Goal: Information Seeking & Learning: Compare options

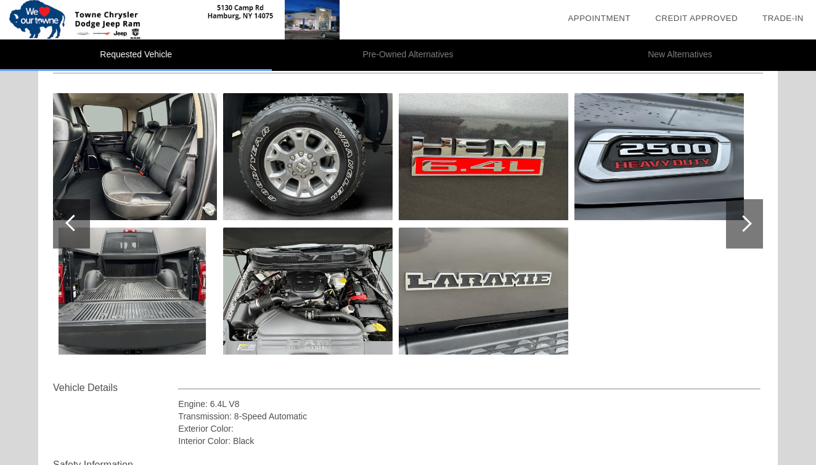
scroll to position [113, 0]
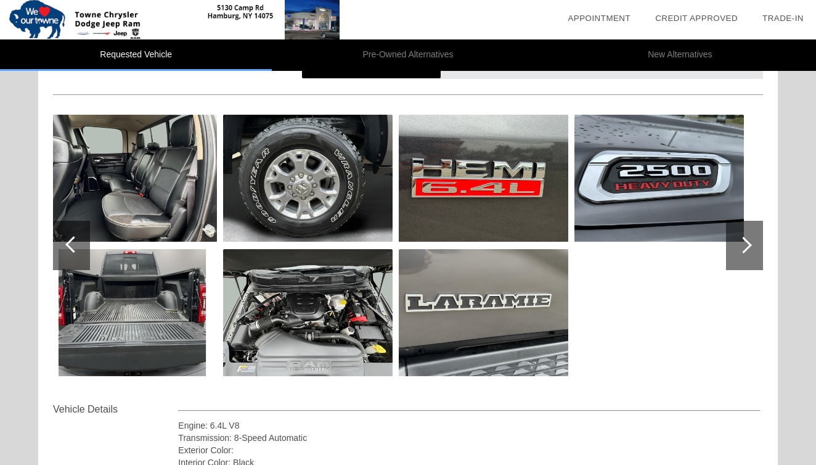
click at [68, 250] on div at bounding box center [71, 245] width 37 height 49
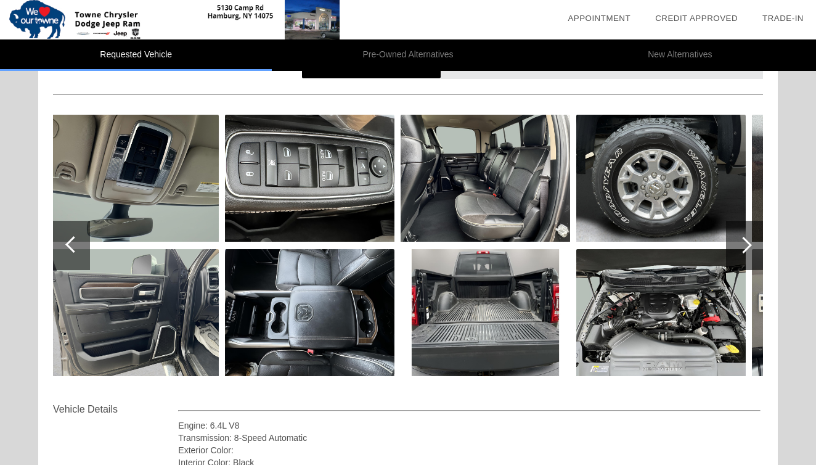
click at [68, 250] on div at bounding box center [71, 245] width 37 height 49
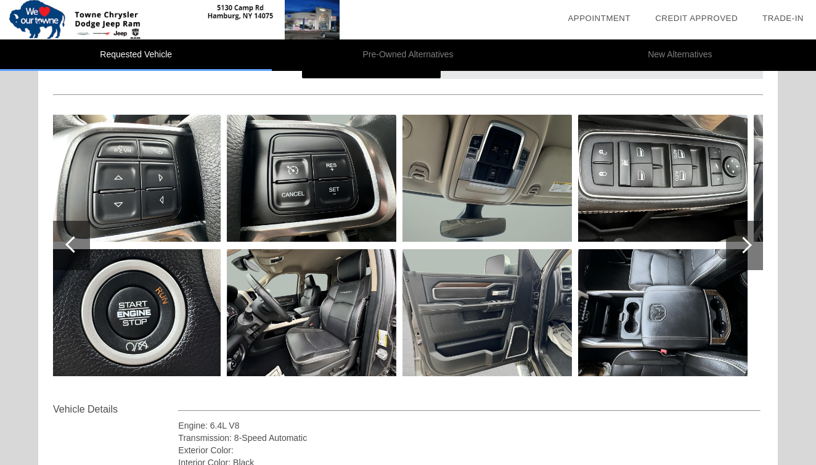
click at [68, 250] on div at bounding box center [71, 245] width 37 height 49
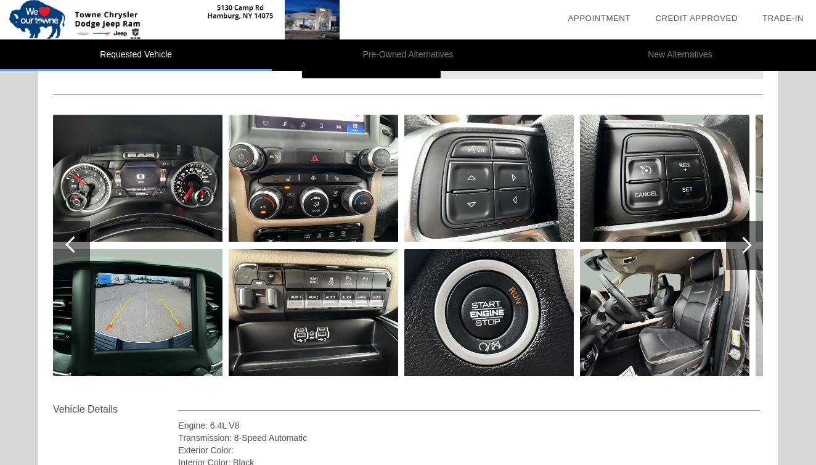
click at [68, 250] on div at bounding box center [71, 245] width 37 height 49
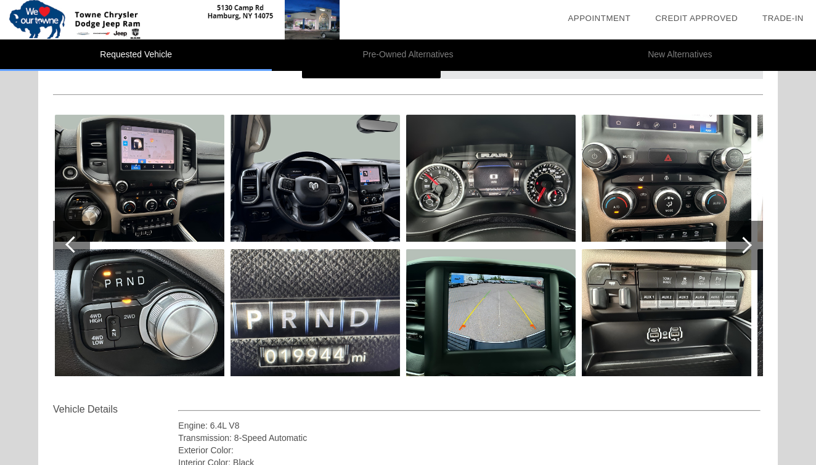
click at [68, 250] on div at bounding box center [71, 245] width 37 height 49
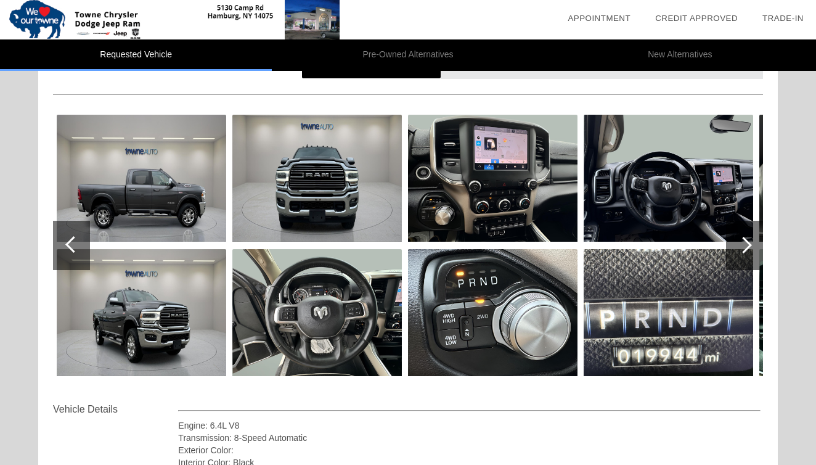
click at [68, 250] on div at bounding box center [71, 245] width 37 height 49
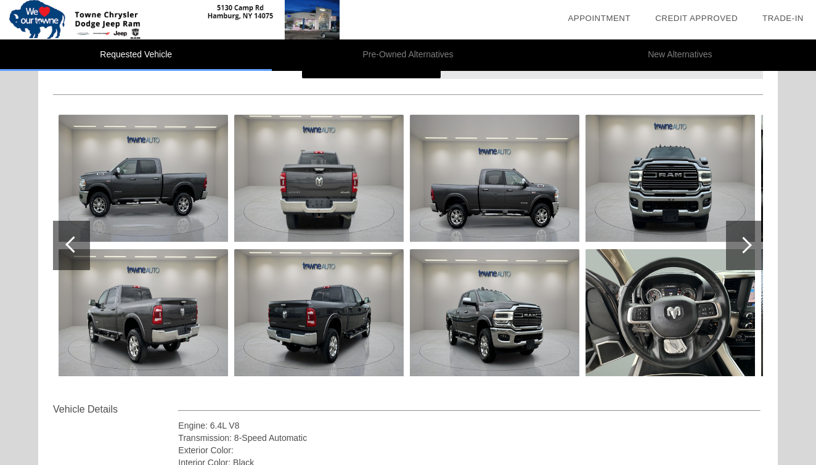
click at [68, 250] on div at bounding box center [71, 245] width 37 height 49
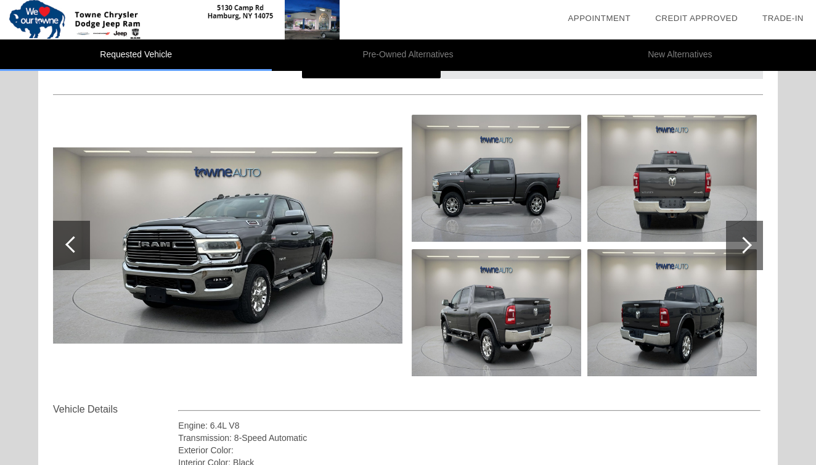
click at [68, 250] on div at bounding box center [71, 245] width 37 height 49
click at [131, 404] on div "Vehicle Details" at bounding box center [115, 409] width 125 height 15
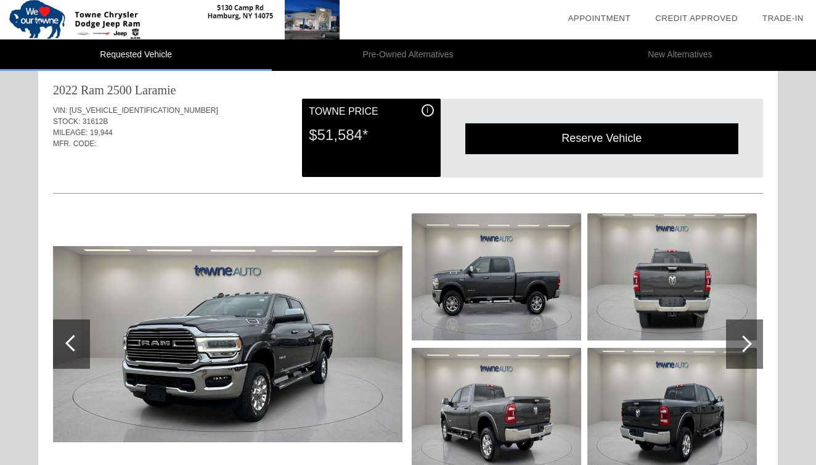
scroll to position [11, 0]
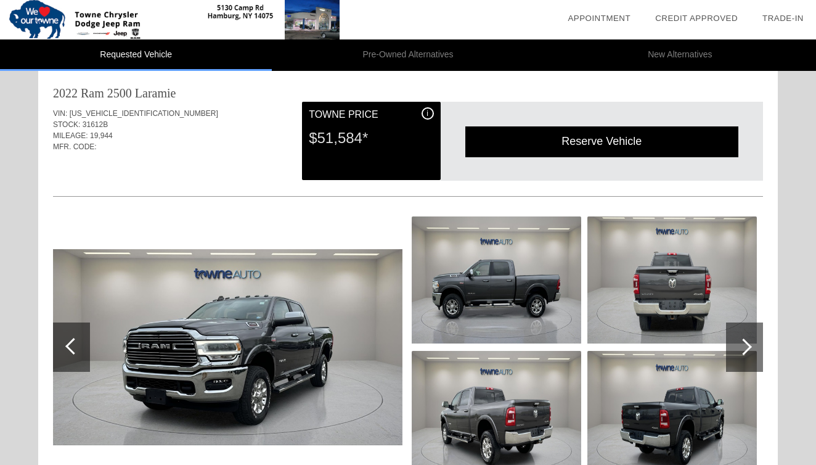
click at [435, 55] on li "Pre-Owned Alternatives" at bounding box center [408, 54] width 272 height 31
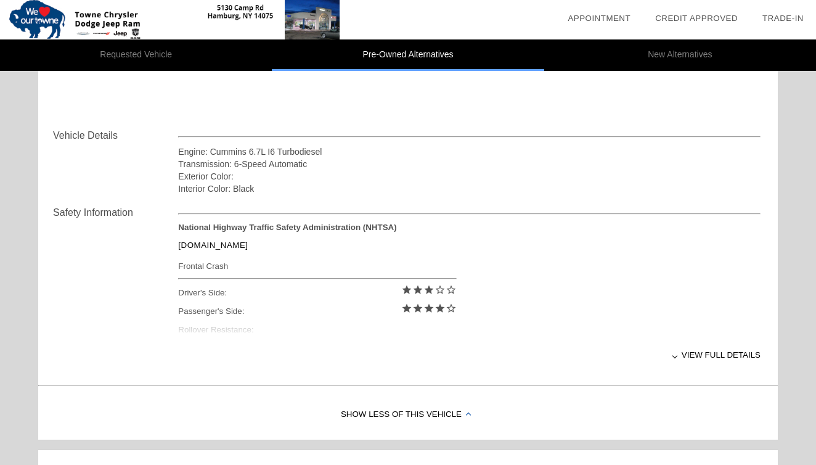
scroll to position [892, 0]
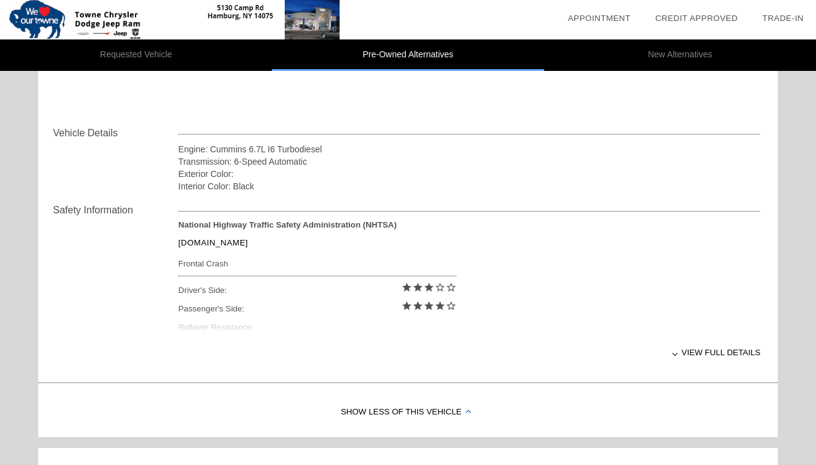
click at [706, 348] on div "View full details" at bounding box center [469, 352] width 582 height 30
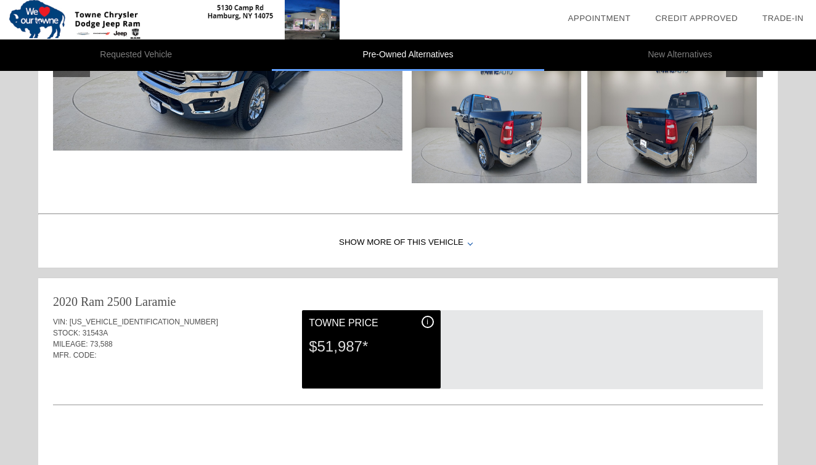
scroll to position [303, 0]
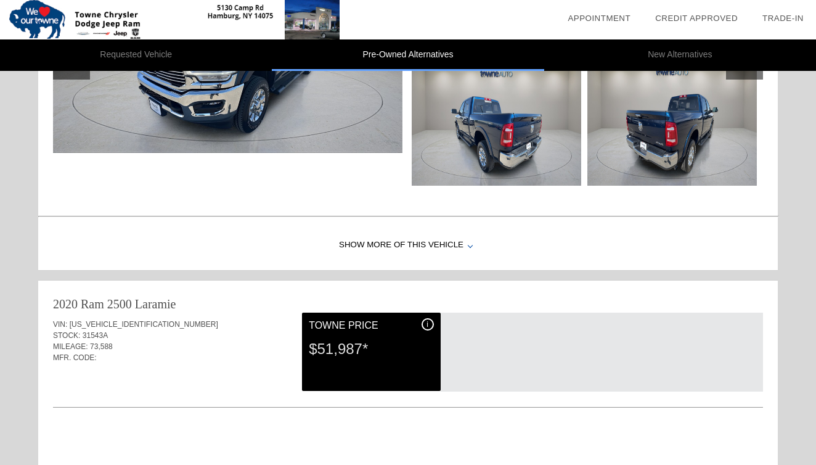
click at [397, 246] on div "Show More of this Vehicle" at bounding box center [407, 245] width 739 height 49
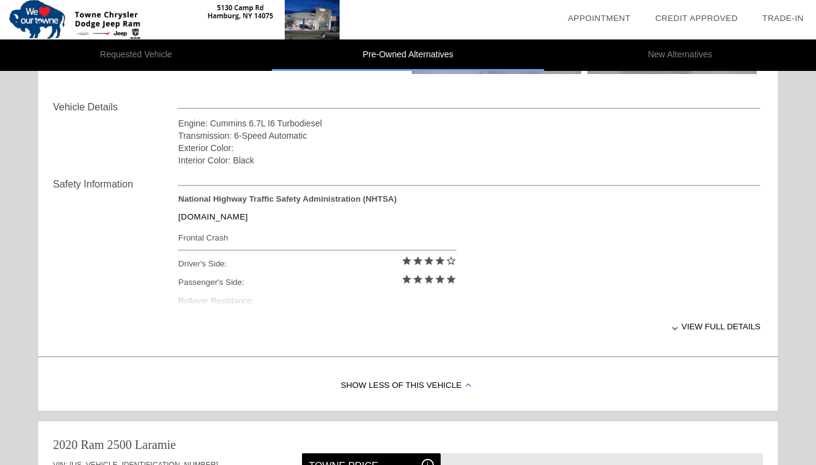
scroll to position [414, 0]
click at [710, 323] on div "View full details" at bounding box center [469, 327] width 582 height 30
click at [403, 389] on div "Show Less of this Vehicle" at bounding box center [407, 386] width 739 height 49
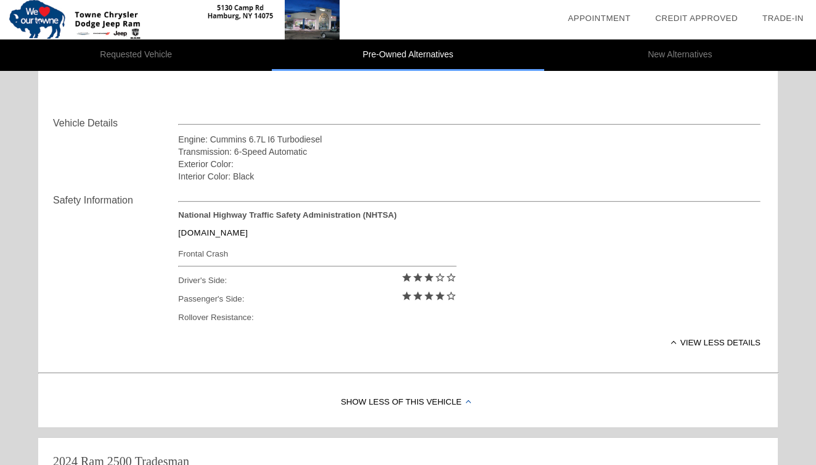
scroll to position [908, 0]
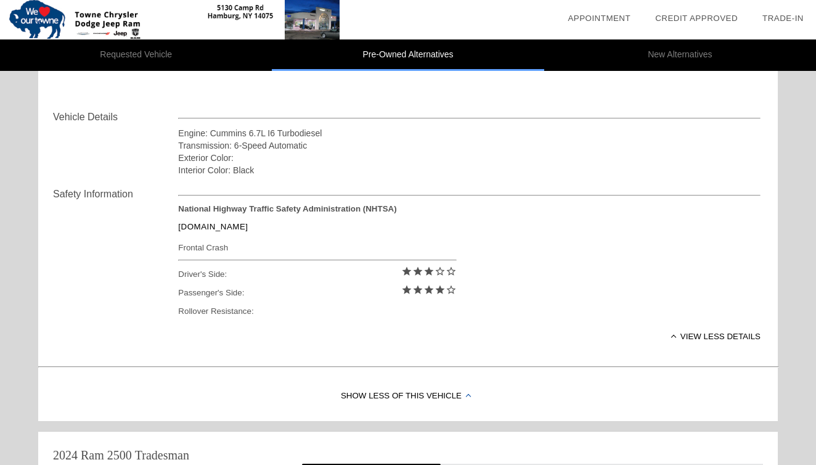
click at [407, 395] on div "Show Less of this Vehicle" at bounding box center [407, 396] width 739 height 49
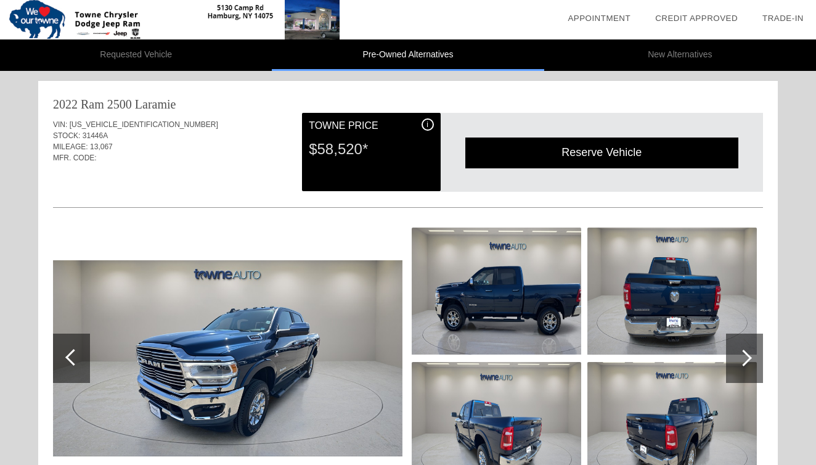
scroll to position [0, 0]
click at [675, 60] on li "New Alternatives" at bounding box center [680, 54] width 272 height 31
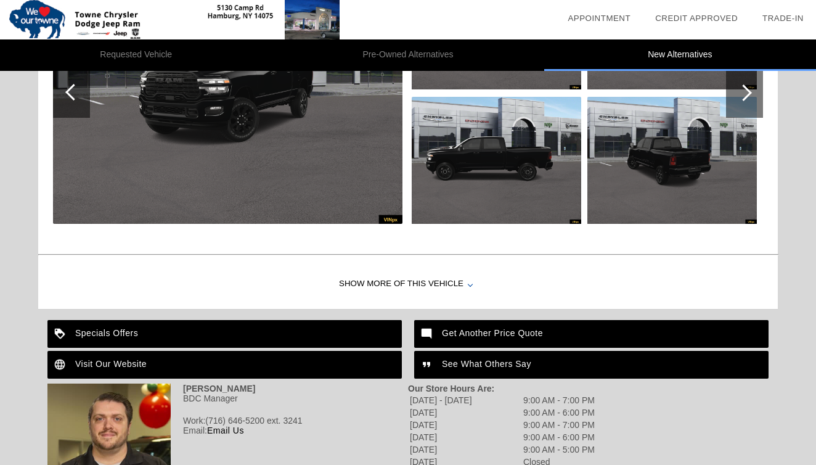
scroll to position [1020, 0]
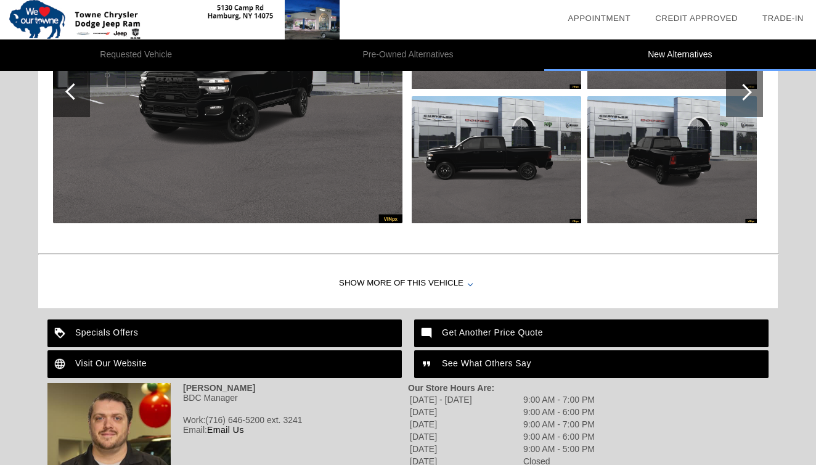
click at [355, 285] on div "Show More of this Vehicle" at bounding box center [407, 283] width 739 height 49
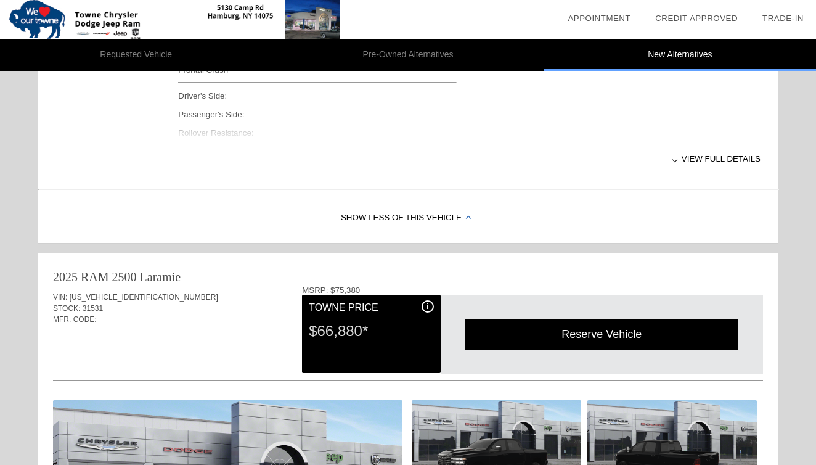
scroll to position [582, 0]
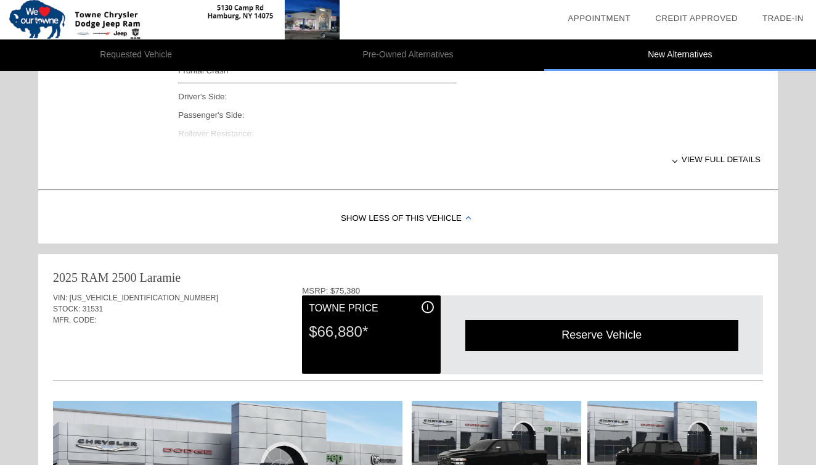
click at [106, 296] on span "[US_VEHICLE_IDENTIFICATION_NUMBER]" at bounding box center [144, 297] width 149 height 9
copy span "[US_VEHICLE_IDENTIFICATION_NUMBER]"
click at [430, 307] on div "i" at bounding box center [427, 307] width 12 height 12
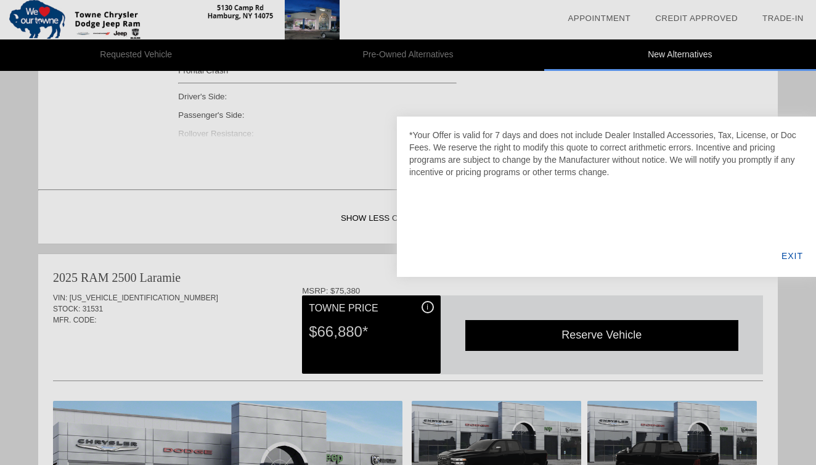
click at [781, 256] on div "EXIT" at bounding box center [791, 256] width 47 height 42
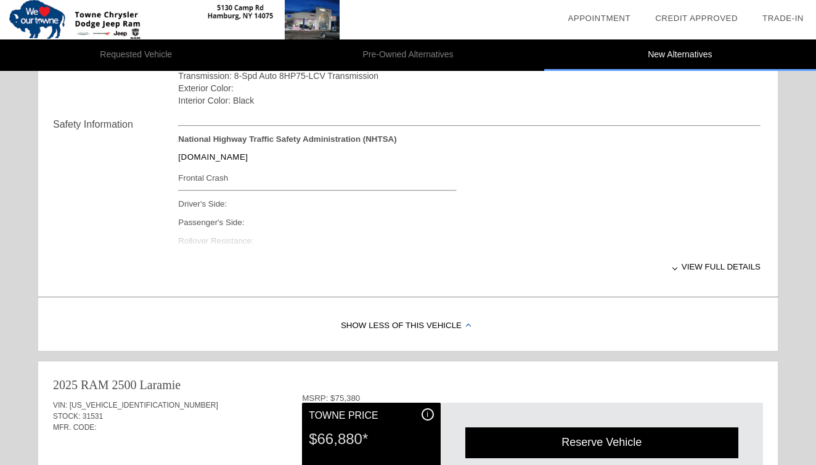
scroll to position [478, 0]
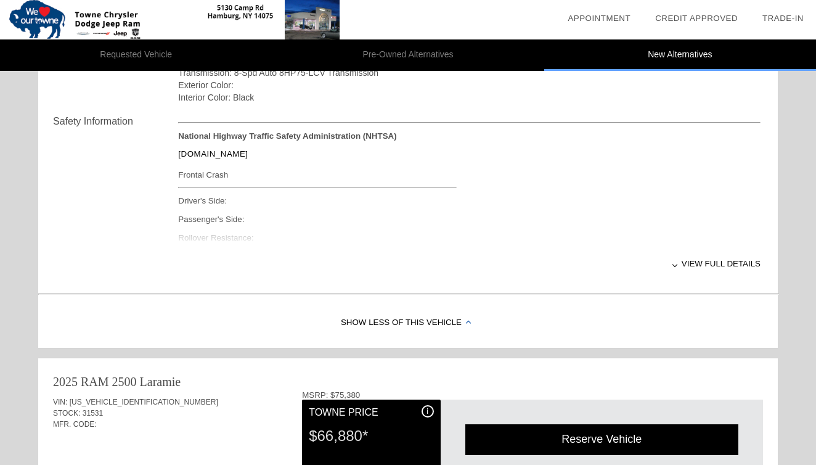
click at [365, 325] on div "Show Less of this Vehicle" at bounding box center [407, 322] width 739 height 49
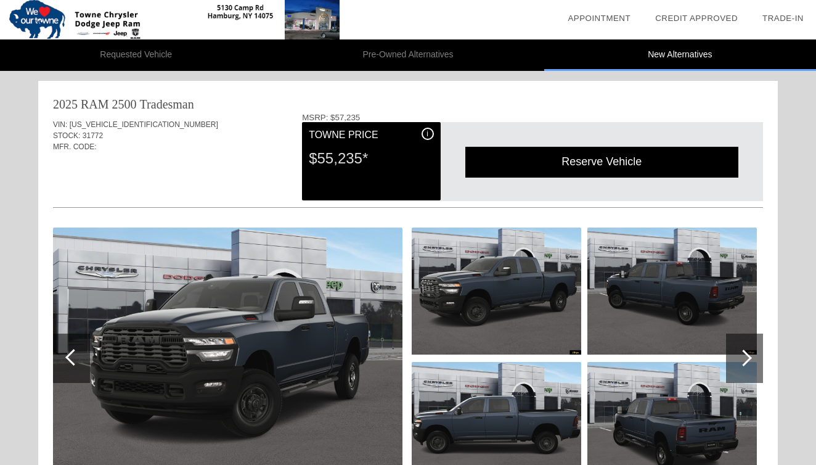
scroll to position [0, 0]
click at [144, 49] on li "Requested Vehicle" at bounding box center [136, 54] width 272 height 31
